Goal: Task Accomplishment & Management: Manage account settings

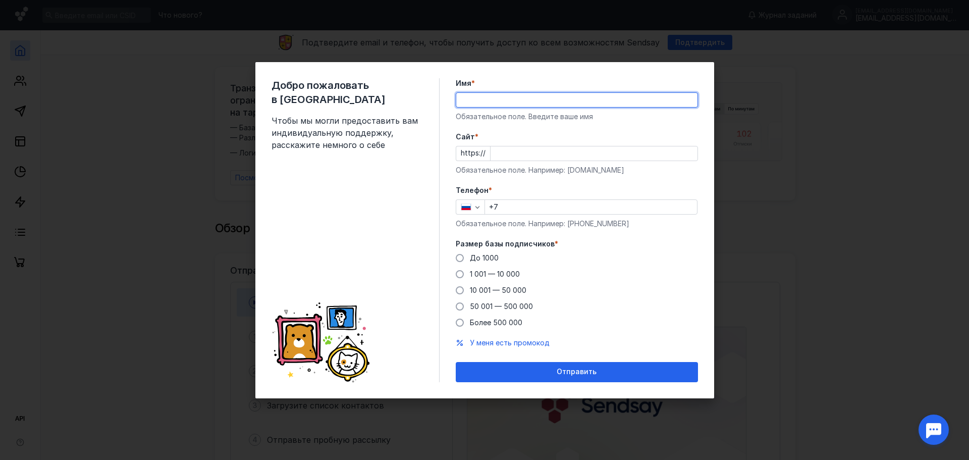
type input "[PERSON_NAME]"
click at [566, 119] on div "Обязательное поле. Введите ваше имя" at bounding box center [577, 117] width 242 height 10
click at [549, 156] on input "Cайт *" at bounding box center [594, 153] width 207 height 14
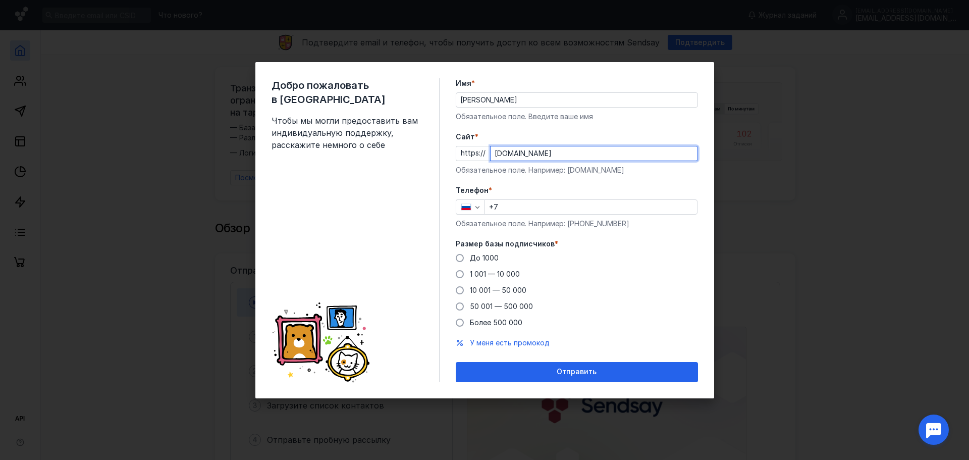
type input "[DOMAIN_NAME]"
click at [550, 221] on div "Обязательное поле. Например: [PHONE_NUMBER]" at bounding box center [577, 224] width 242 height 10
click at [555, 214] on div "+7" at bounding box center [591, 206] width 213 height 15
click at [561, 207] on input "+7" at bounding box center [591, 207] width 212 height 14
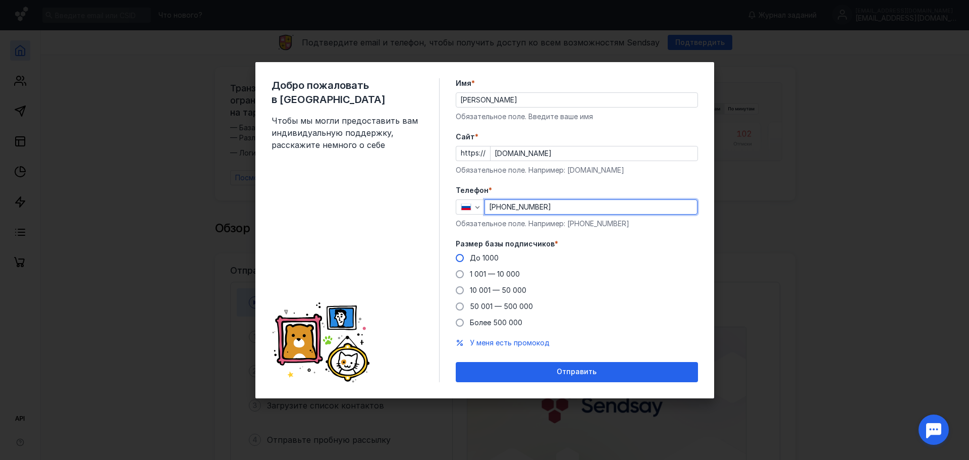
type input "[PHONE_NUMBER]"
click at [473, 260] on span "До 1000" at bounding box center [484, 257] width 29 height 9
click at [0, 0] on input "До 1000" at bounding box center [0, 0] width 0 height 0
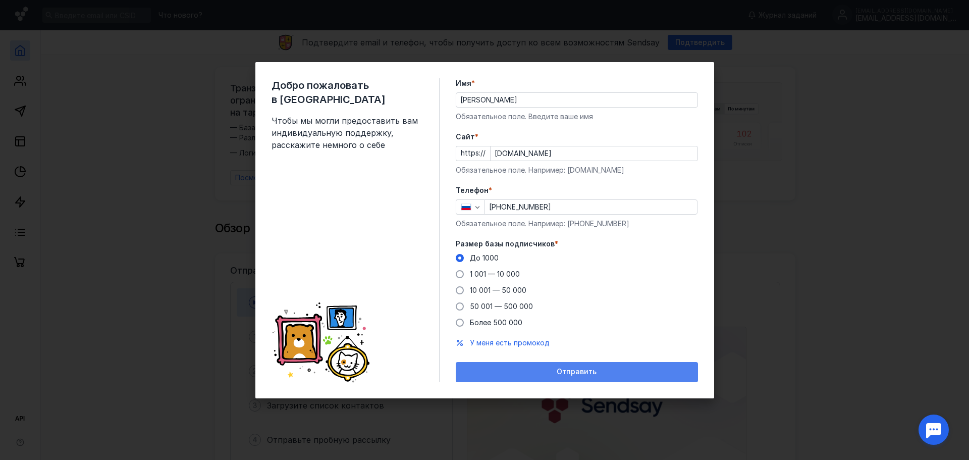
click at [556, 374] on div "Отправить" at bounding box center [577, 372] width 232 height 9
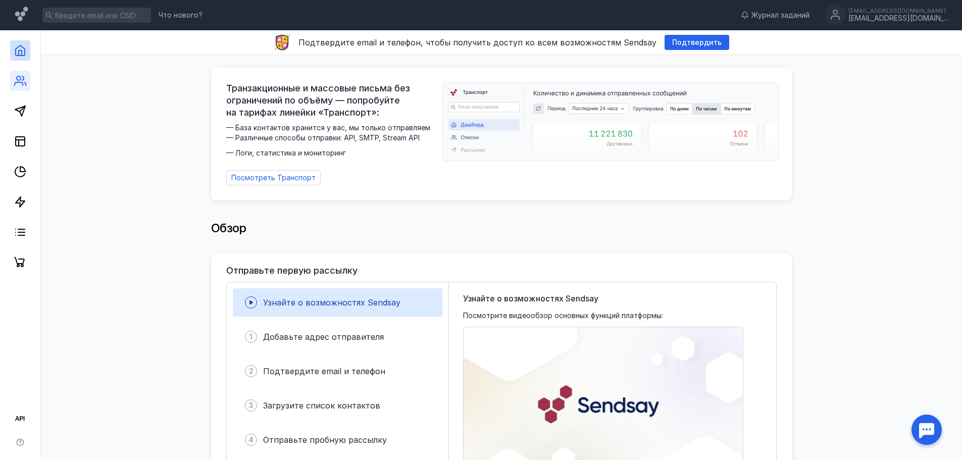
click at [27, 86] on link at bounding box center [20, 81] width 20 height 20
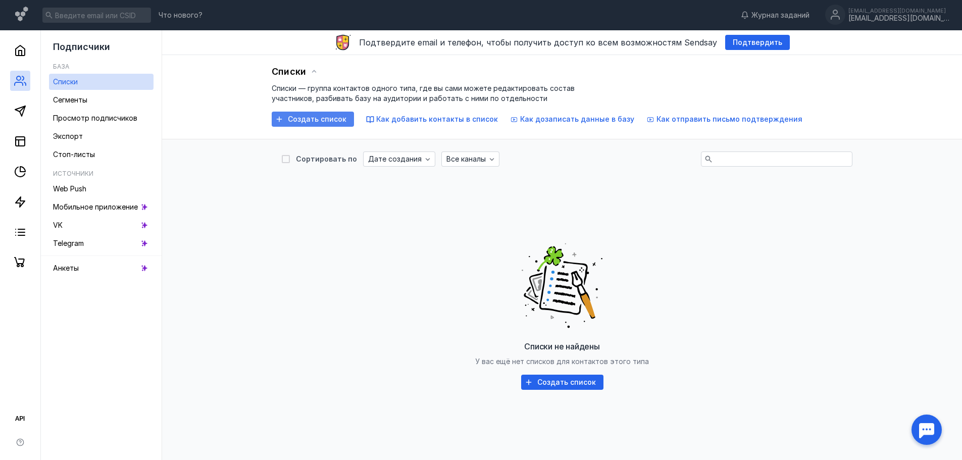
click at [289, 117] on span "Создать список" at bounding box center [317, 119] width 59 height 9
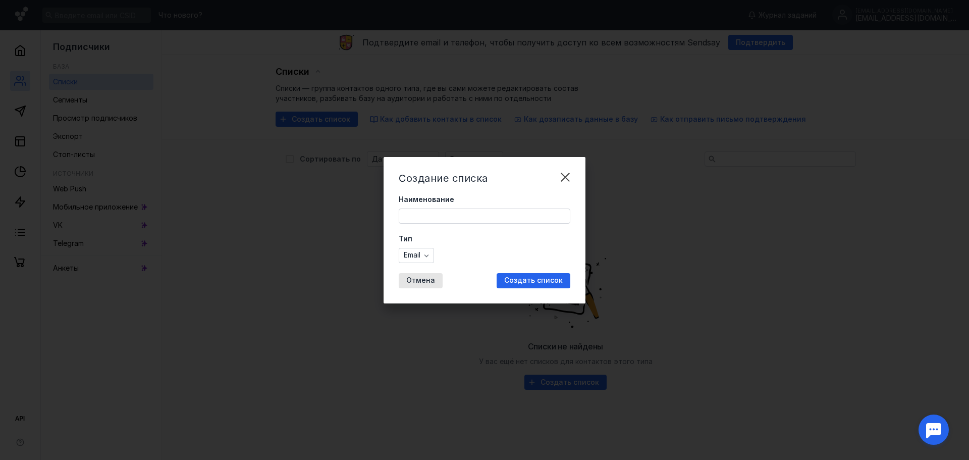
click at [462, 213] on input "Наименование" at bounding box center [484, 216] width 171 height 14
type input "Мой список контактов"
click at [551, 281] on span "Создать список" at bounding box center [533, 280] width 59 height 9
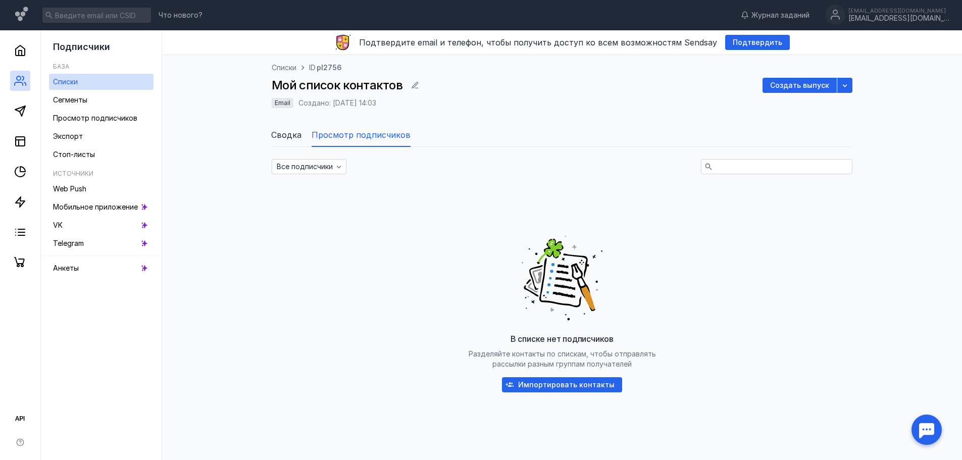
click at [546, 373] on div "В списке нет подписчиков Разделяйте контакты по спискам, чтобы отправлять рассы…" at bounding box center [562, 310] width 581 height 252
click at [546, 381] on span "Импортировать контакты" at bounding box center [566, 385] width 96 height 9
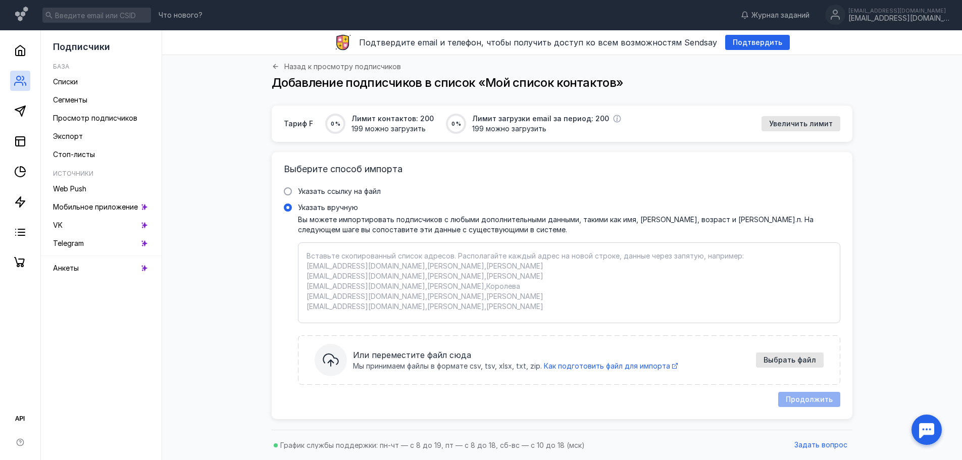
click at [395, 262] on textarea "Указать вручную Вы можете импортировать подписчиков с любыми дополнительными да…" at bounding box center [568, 283] width 525 height 64
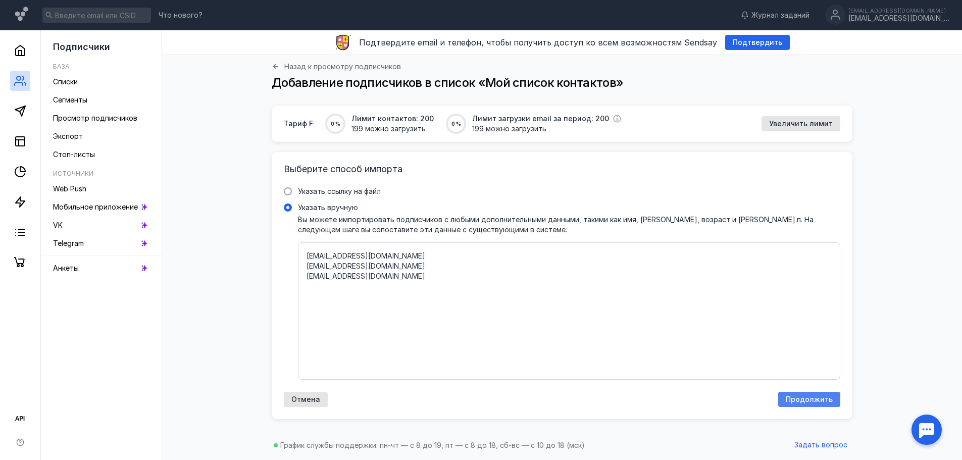
type textarea "[EMAIL_ADDRESS][DOMAIN_NAME] [EMAIL_ADDRESS][DOMAIN_NAME] [EMAIL_ADDRESS][DOMAI…"
click at [809, 397] on span "Продолжить" at bounding box center [808, 399] width 47 height 9
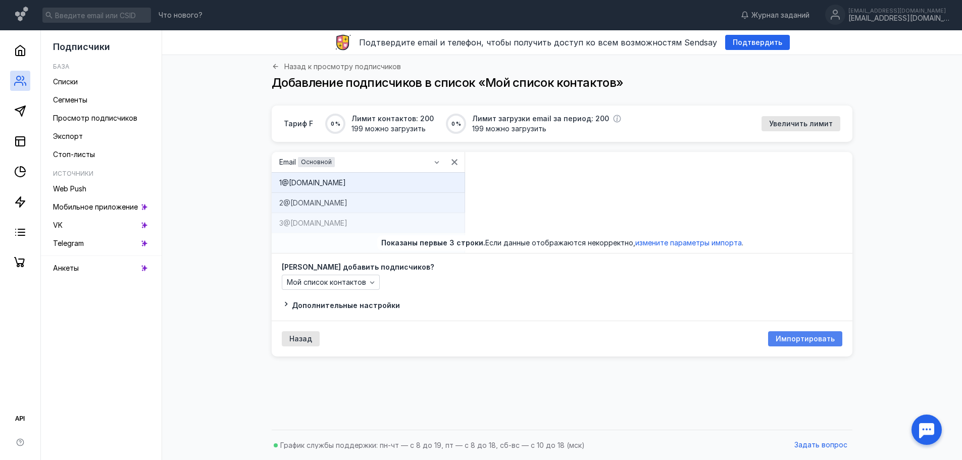
click at [803, 341] on span "Импортировать" at bounding box center [804, 339] width 59 height 9
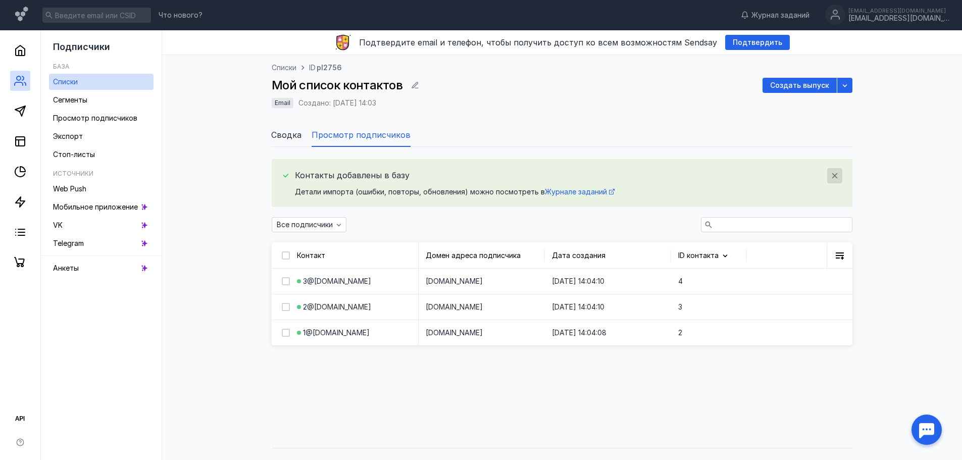
click at [834, 178] on icon "button" at bounding box center [834, 176] width 8 height 8
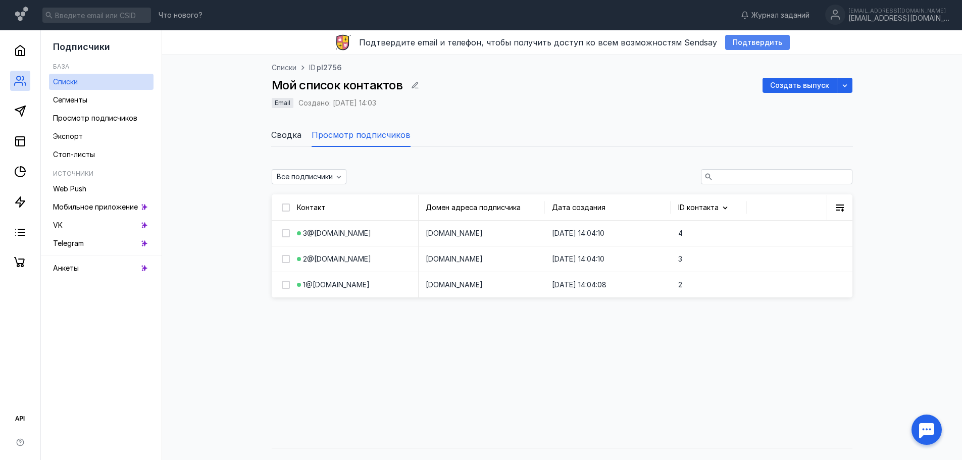
click at [732, 43] on span "Подтвердить" at bounding box center [756, 42] width 49 height 9
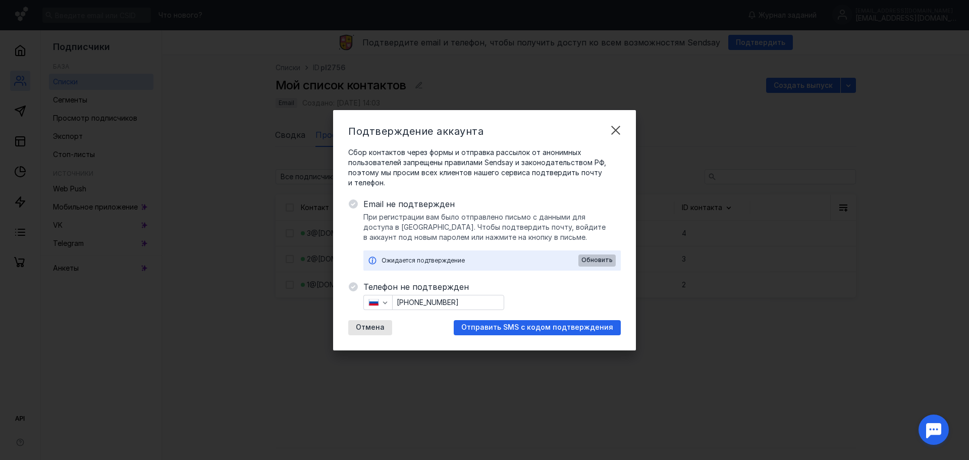
click at [594, 261] on span "Обновить" at bounding box center [597, 259] width 31 height 7
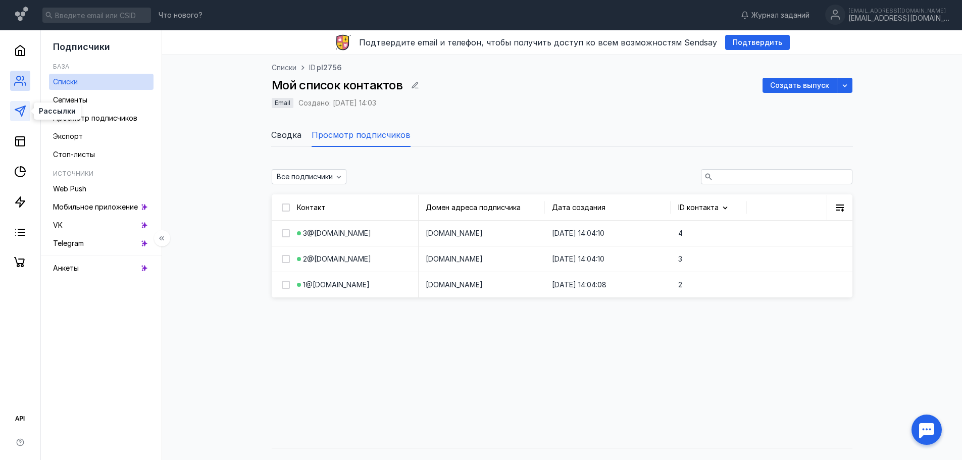
click at [20, 110] on icon at bounding box center [20, 111] width 12 height 12
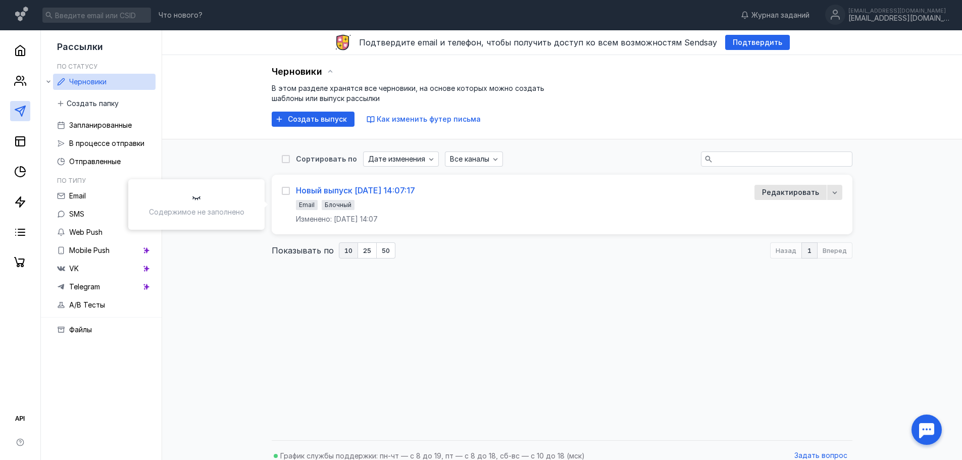
click at [324, 186] on div "Новый выпуск [DATE] 14:07:17" at bounding box center [355, 190] width 119 height 10
